Goal: Task Accomplishment & Management: Manage account settings

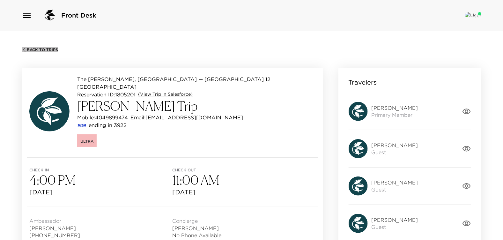
click at [45, 51] on span "Back To Trips" at bounding box center [42, 50] width 31 height 4
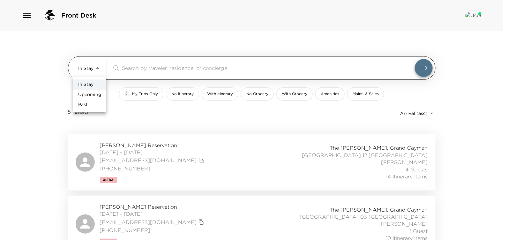
click at [86, 73] on body "Front Desk In Stay In-Stay ​ My Trips Only No Itinerary With Itinerary No Groce…" at bounding box center [254, 120] width 508 height 240
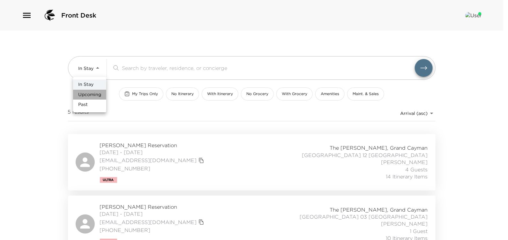
click at [90, 92] on span "Upcoming" at bounding box center [89, 95] width 23 height 6
type input "Upcoming"
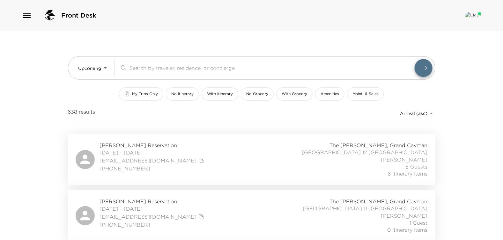
click at [163, 149] on span "[DATE] - [DATE]" at bounding box center [153, 152] width 106 height 7
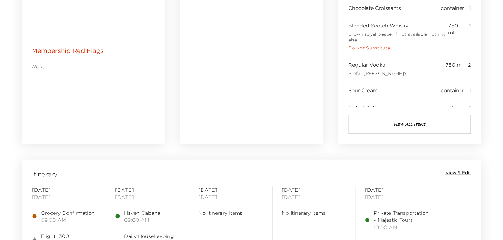
scroll to position [479, 0]
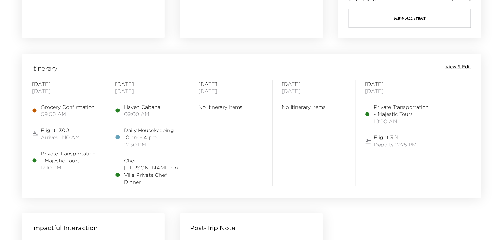
click at [459, 66] on span "View & Edit" at bounding box center [459, 67] width 26 height 6
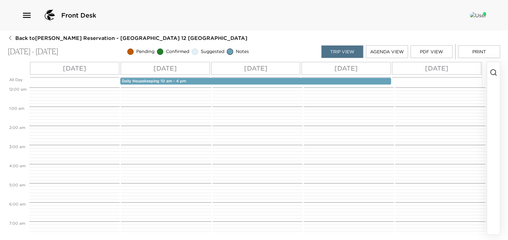
scroll to position [172, 0]
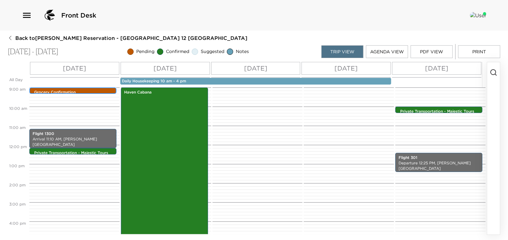
click at [64, 91] on p "Grocery Confirmation" at bounding box center [74, 92] width 81 height 5
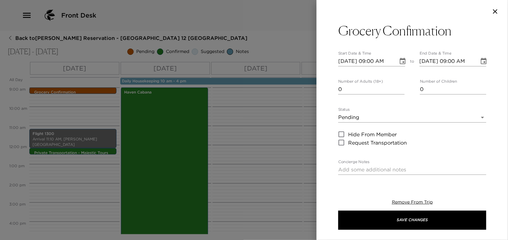
click at [365, 121] on body "Front Desk Back to Paige Gasowski Reservation - Grand Cayman Villa 12 Grand Cay…" at bounding box center [254, 120] width 508 height 240
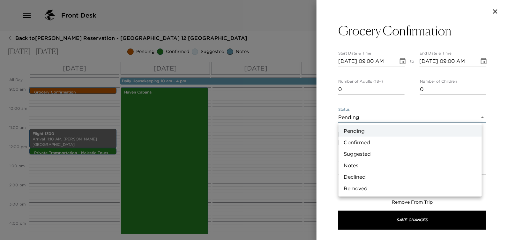
click at [363, 144] on li "Confirmed" at bounding box center [410, 142] width 143 height 11
type input "Confirmed"
type textarea "I am in receipt of your grocery request and your groceries will be stocked in y…"
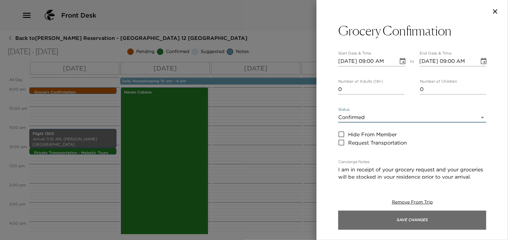
click at [361, 217] on button "Save Changes" at bounding box center [412, 220] width 148 height 19
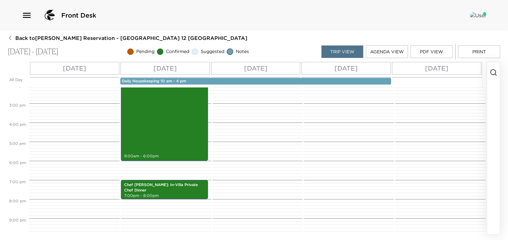
scroll to position [281, 0]
